Goal: Navigation & Orientation: Find specific page/section

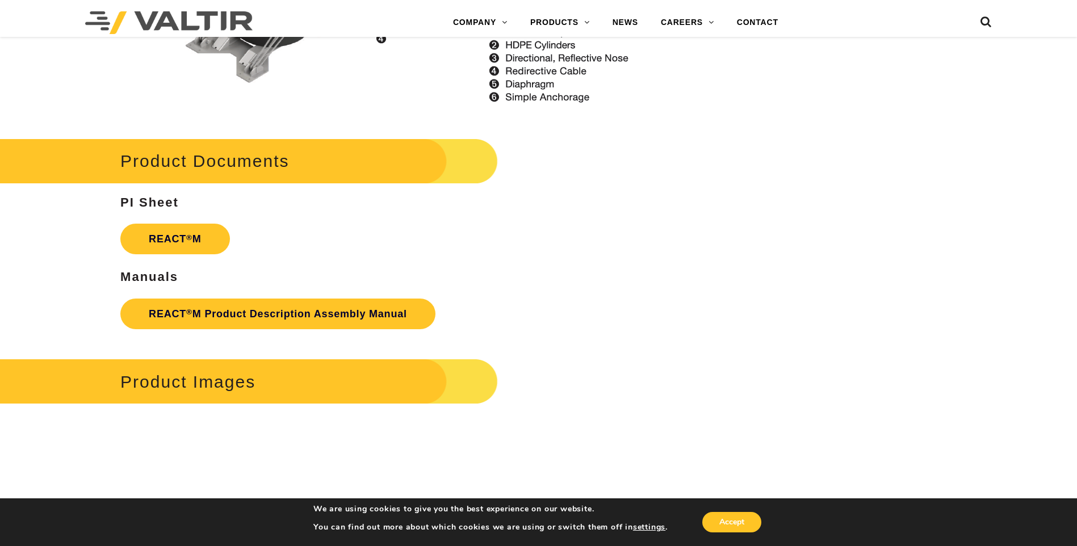
scroll to position [1476, 0]
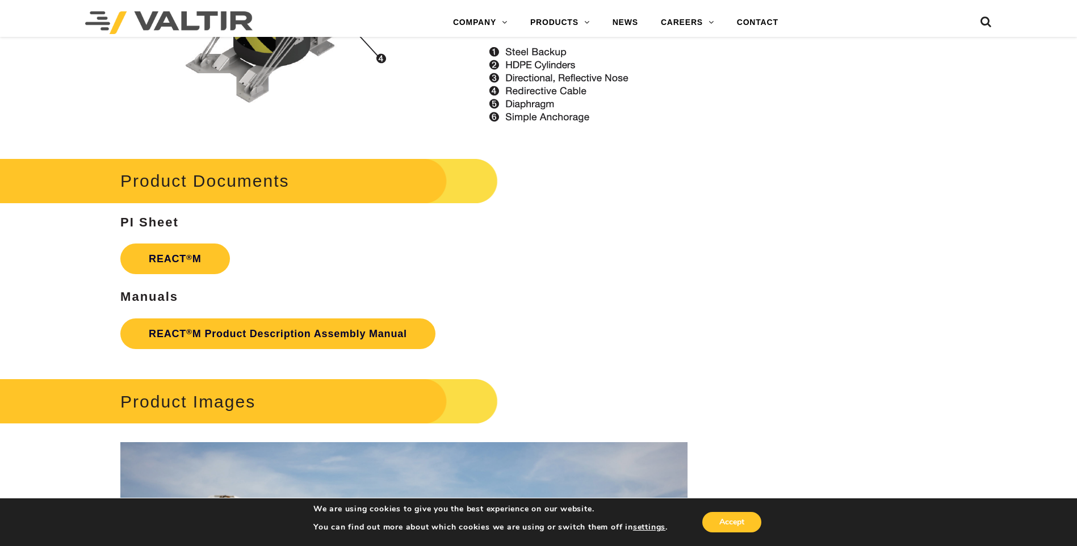
click at [199, 181] on h2 "Product Documents" at bounding box center [228, 180] width 539 height 53
click at [128, 183] on h2 "Product Documents" at bounding box center [228, 180] width 539 height 53
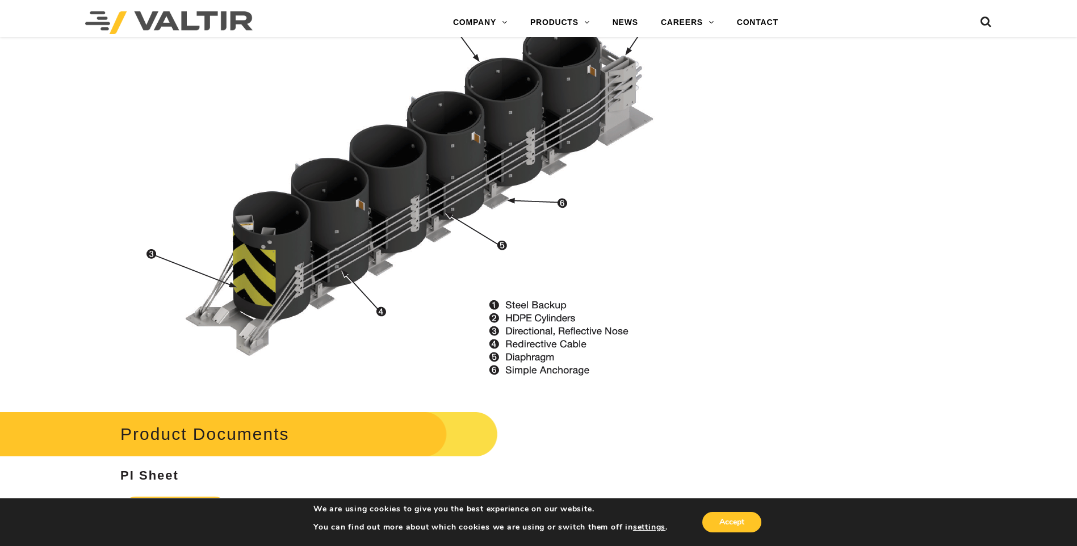
scroll to position [1249, 0]
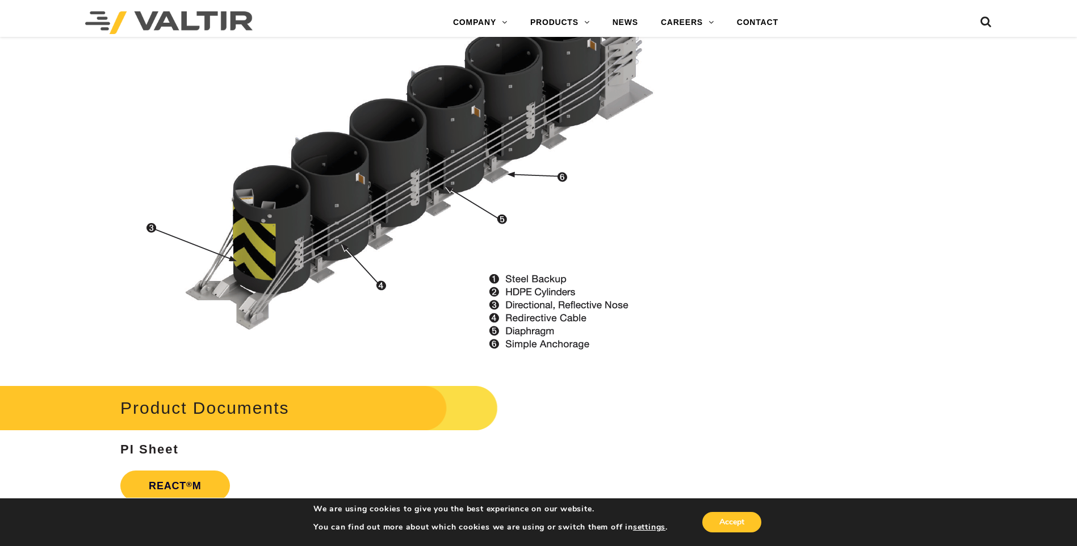
click at [467, 403] on h2 "Product Documents" at bounding box center [228, 407] width 539 height 53
click at [387, 412] on h2 "Product Documents" at bounding box center [228, 407] width 539 height 53
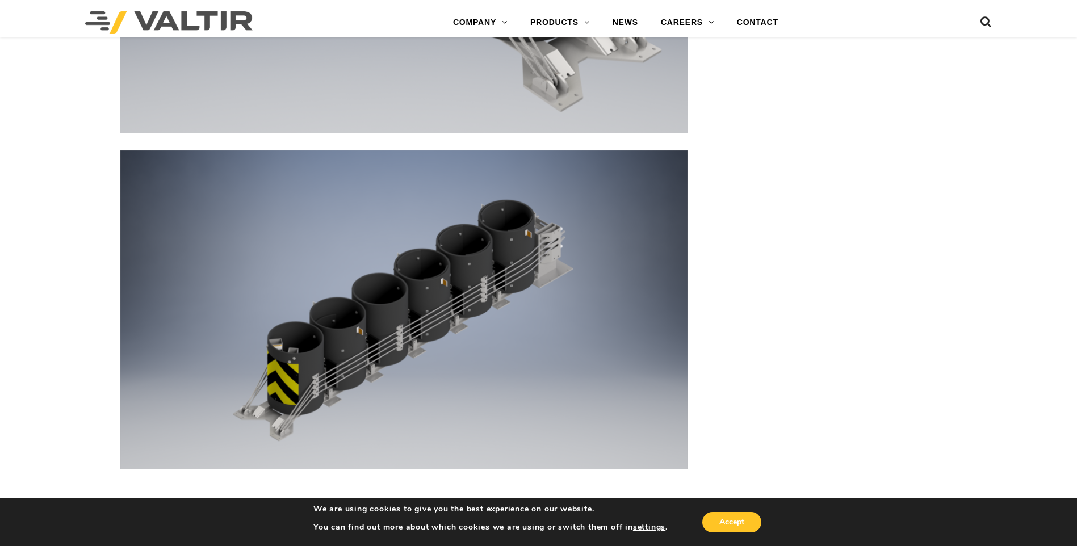
scroll to position [3400, 0]
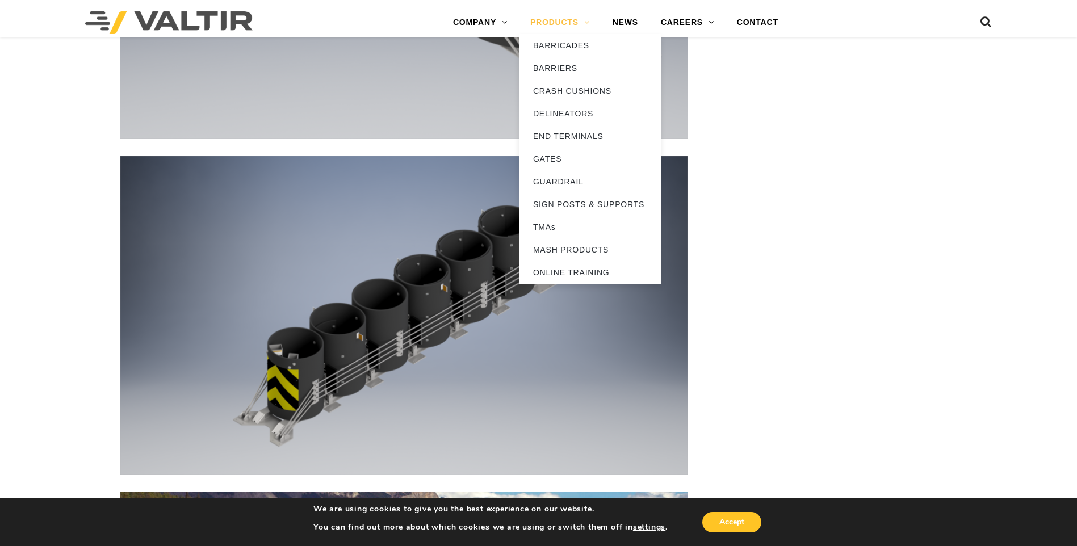
click at [550, 23] on link "PRODUCTS" at bounding box center [560, 22] width 82 height 23
